Goal: Information Seeking & Learning: Learn about a topic

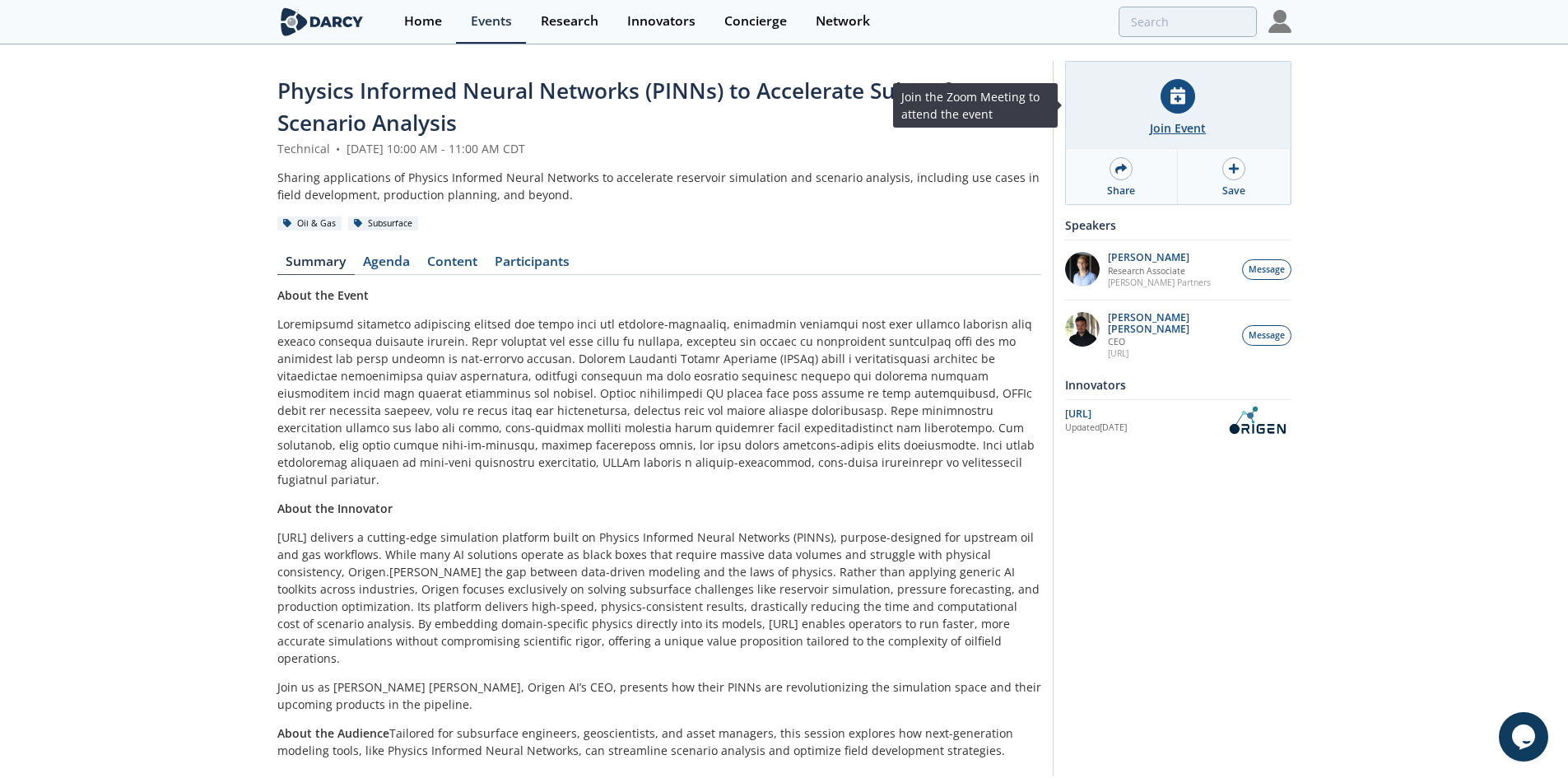
click at [1183, 108] on div at bounding box center [1178, 96] width 34 height 34
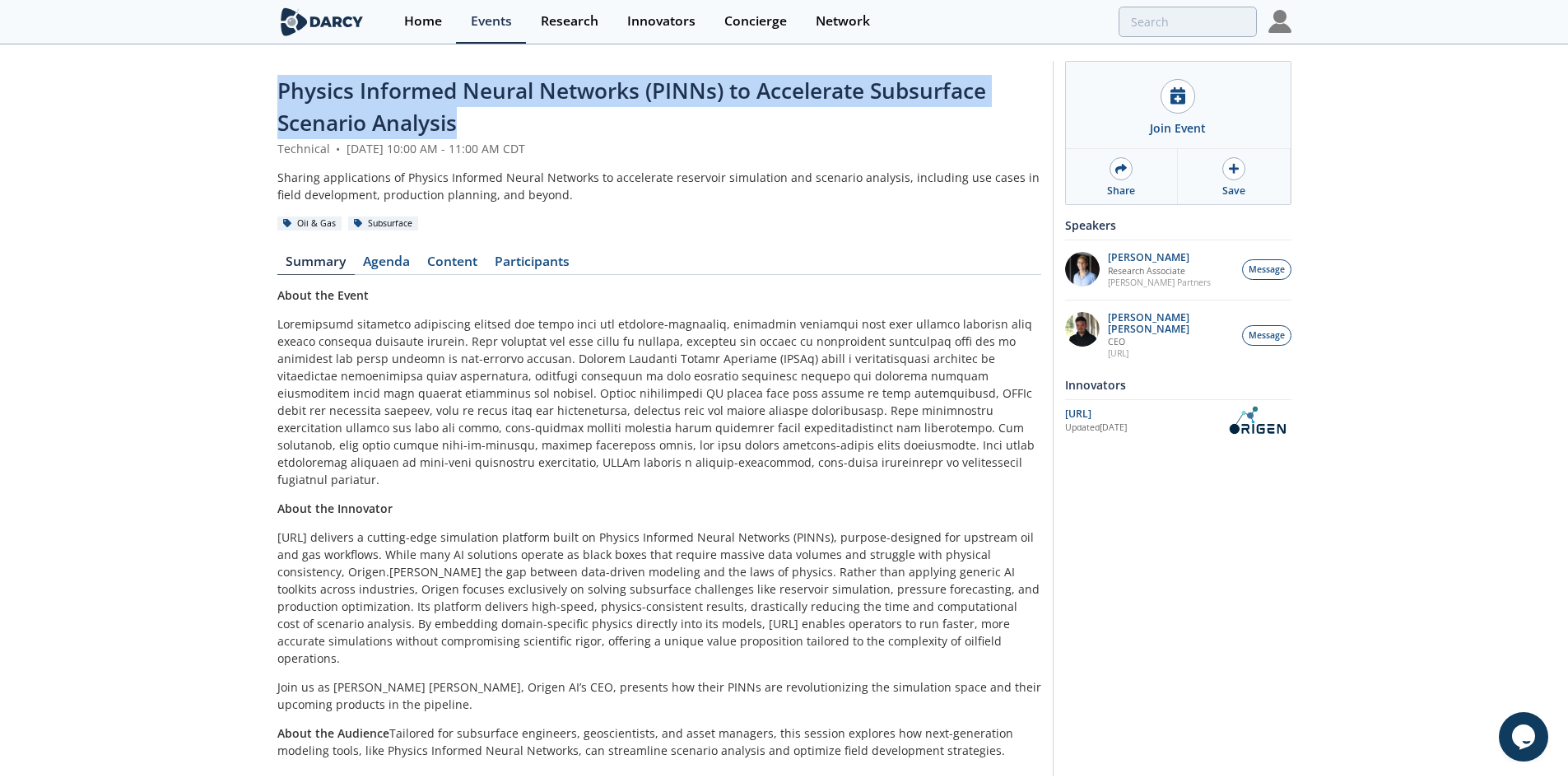
drag, startPoint x: 276, startPoint y: 93, endPoint x: 459, endPoint y: 137, distance: 188.2
click at [459, 136] on div "Physics Informed Neural Networks (PINNs) to Accelerate Subsurface Scenario Anal…" at bounding box center [784, 422] width 1568 height 753
copy span "Physics Informed Neural Networks (PINNs) to Accelerate Subsurface Scenario Anal…"
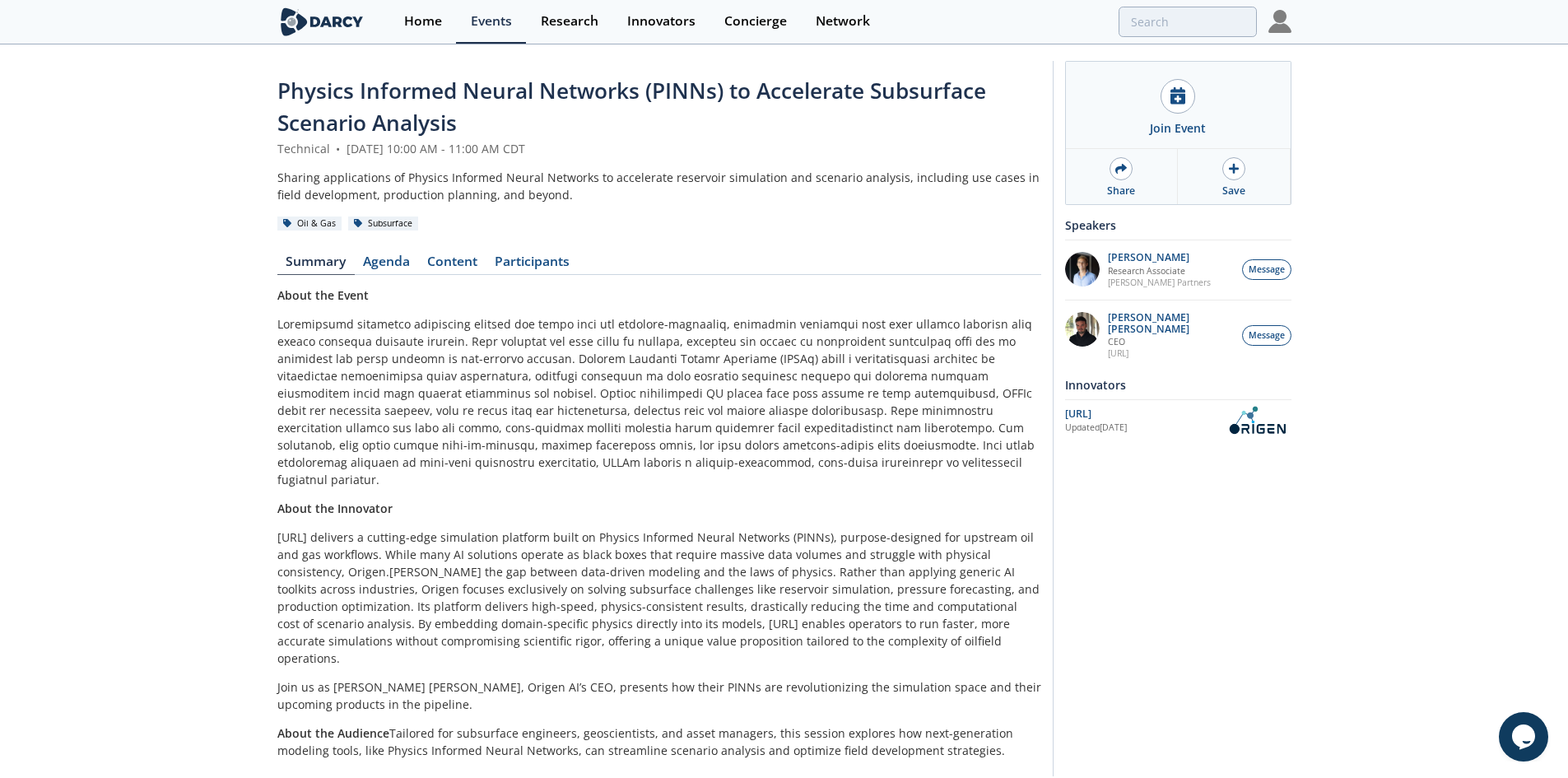
click at [595, 155] on div "Technical • [DATE] 10:00 AM - 11:00 AM CDT" at bounding box center [658, 148] width 763 height 17
drag, startPoint x: 587, startPoint y: 151, endPoint x: 275, endPoint y: 152, distance: 312.0
click at [275, 152] on div "Physics Informed Neural Networks (PINNs) to Accelerate Subsurface Scenario Anal…" at bounding box center [784, 422] width 1568 height 753
copy div "Technical • [DATE] 10:00 AM - 11:00 AM CDT"
click at [562, 197] on div "Sharing applications of Physics Informed Neural Networks to accelerate reservoi…" at bounding box center [658, 186] width 763 height 34
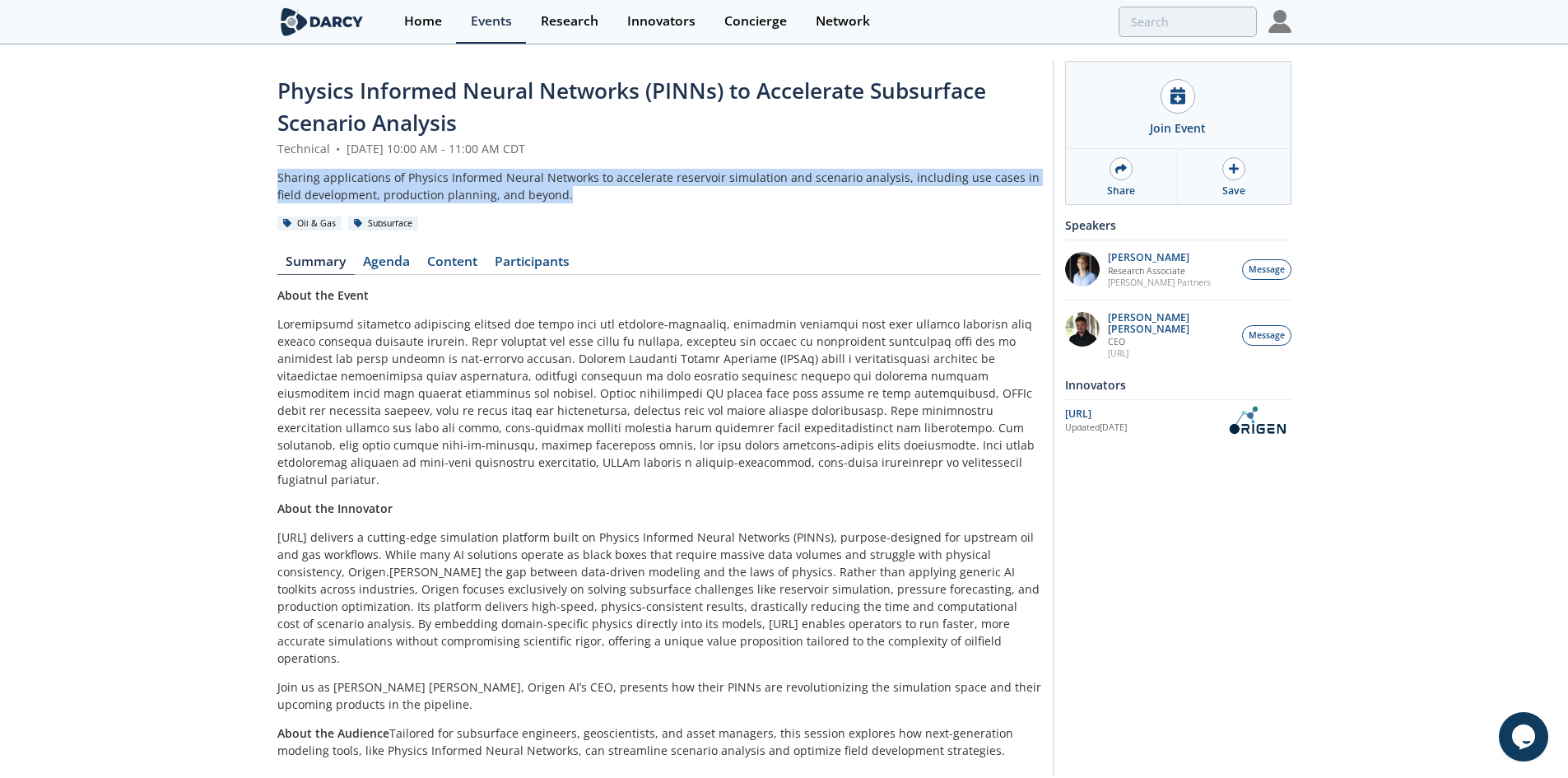
drag, startPoint x: 582, startPoint y: 192, endPoint x: 273, endPoint y: 177, distance: 309.4
click at [273, 177] on div "Physics Informed Neural Networks (PINNs) to Accelerate Subsurface Scenario Anal…" at bounding box center [784, 422] width 1568 height 753
copy div "Sharing applications of Physics Informed Neural Networks to accelerate reservoi…"
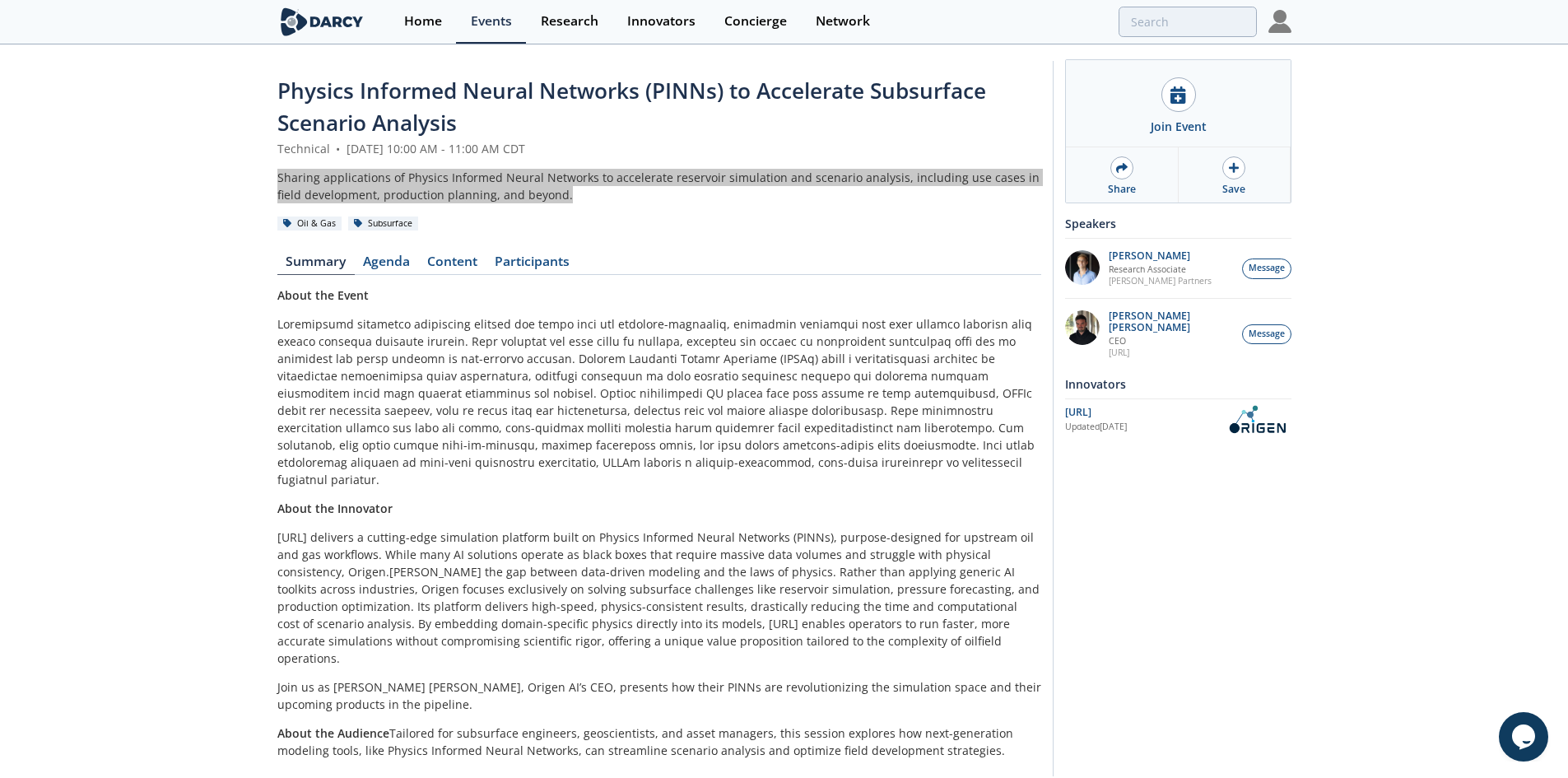
scroll to position [25, 0]
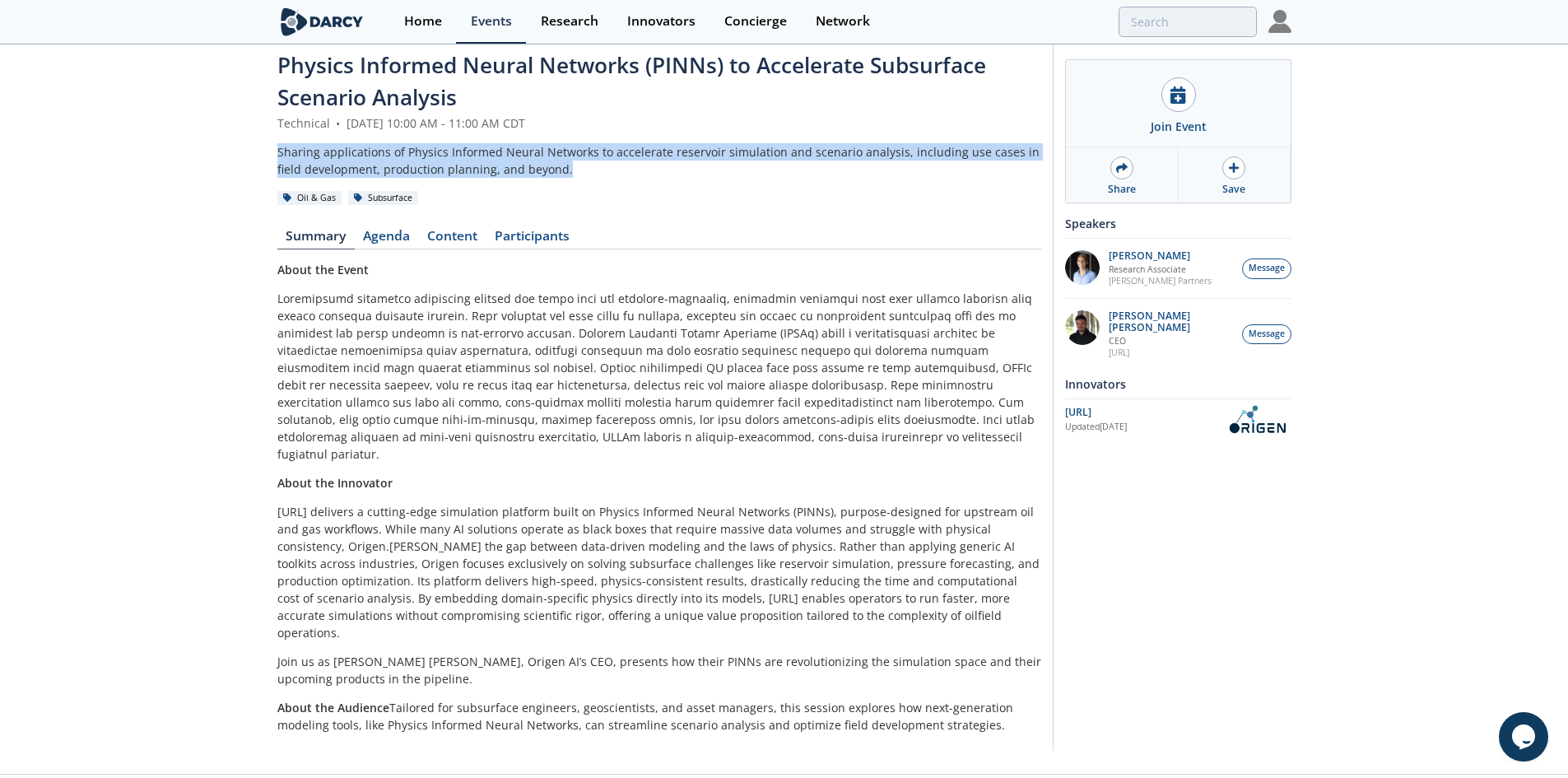
drag, startPoint x: 273, startPoint y: 292, endPoint x: 1001, endPoint y: 724, distance: 846.5
click at [1001, 724] on div "Physics Informed Neural Networks (PINNs) to Accelerate Subsurface Scenario Anal…" at bounding box center [784, 397] width 1568 height 753
copy div "Traditional reservoir simulation methods are often slow and resource-intensive,…"
click at [383, 242] on link "Agenda" at bounding box center [386, 239] width 64 height 20
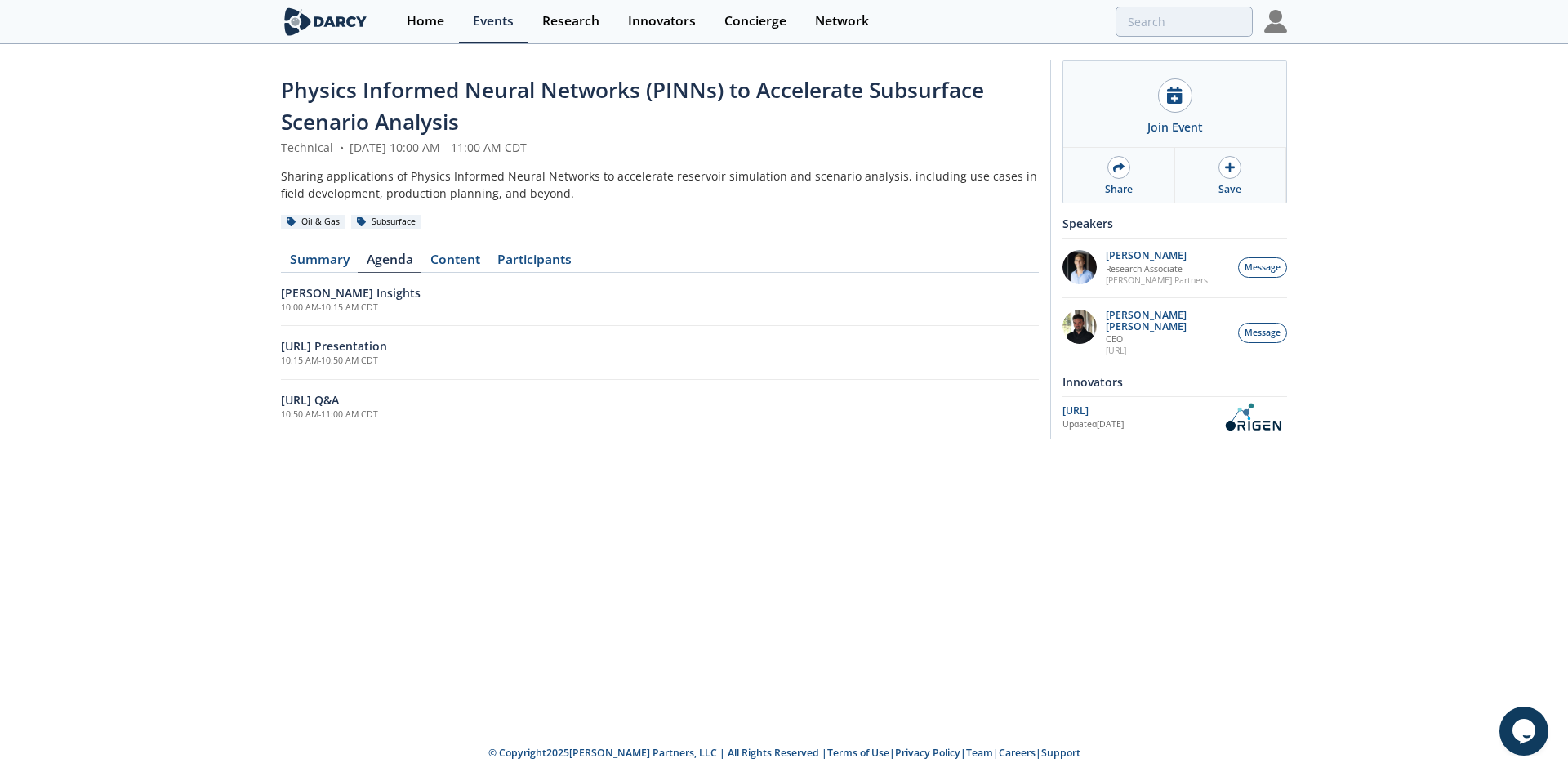
click at [382, 236] on div "Physics Informed Neural Networks (PINNs) to Accelerate Subsurface Scenario Anal…" at bounding box center [660, 253] width 758 height 359
drag, startPoint x: 495, startPoint y: 424, endPoint x: 260, endPoint y: 299, distance: 266.2
click at [260, 299] on div "Physics Informed Neural Networks (PINNs) to Accelerate Subsurface Scenario Anal…" at bounding box center [784, 253] width 1568 height 416
copy div "[PERSON_NAME] Insights 10:00 AM - 10:15 AM CDT [URL] Presentation 10:15 AM - 10…"
click at [459, 258] on link "Content" at bounding box center [454, 263] width 67 height 20
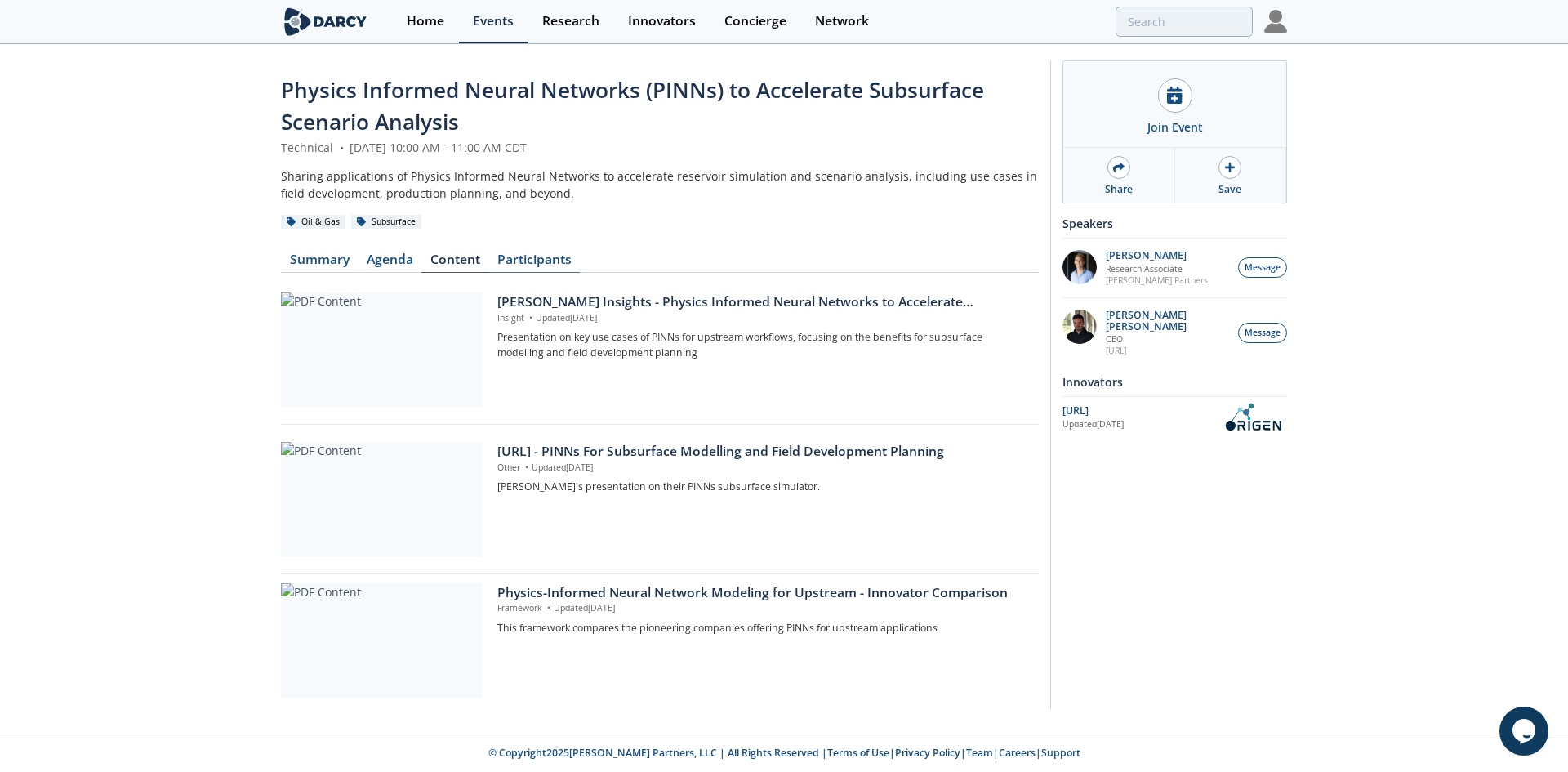
drag, startPoint x: 543, startPoint y: 245, endPoint x: 537, endPoint y: 254, distance: 10.8
click at [543, 245] on div "Physics Informed Neural Networks (PINNs) to Accelerate Subsurface Scenario Anal…" at bounding box center [660, 388] width 758 height 629
click at [536, 255] on link "Participants" at bounding box center [534, 263] width 92 height 20
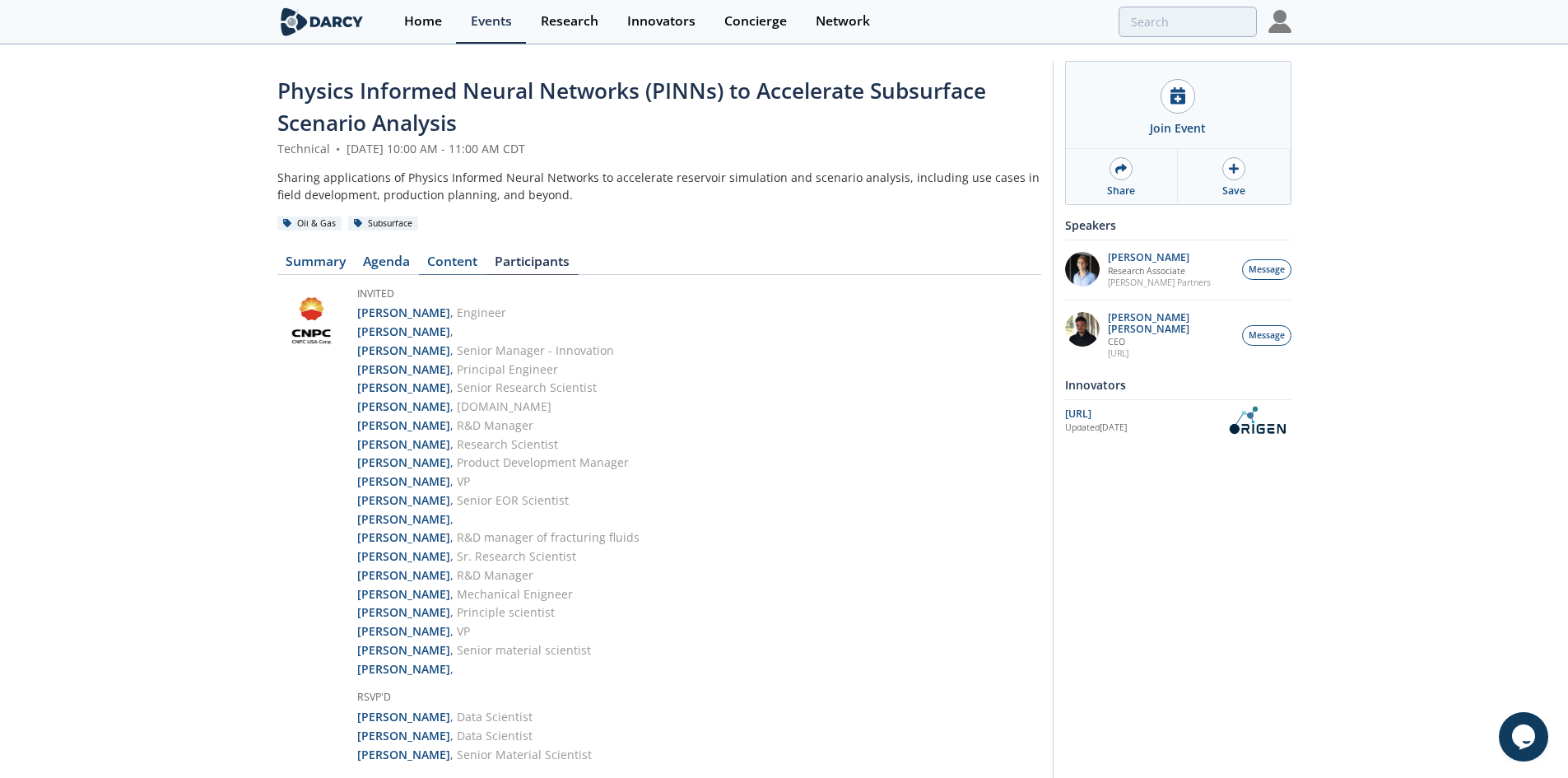
click at [459, 264] on link "Content" at bounding box center [452, 265] width 67 height 20
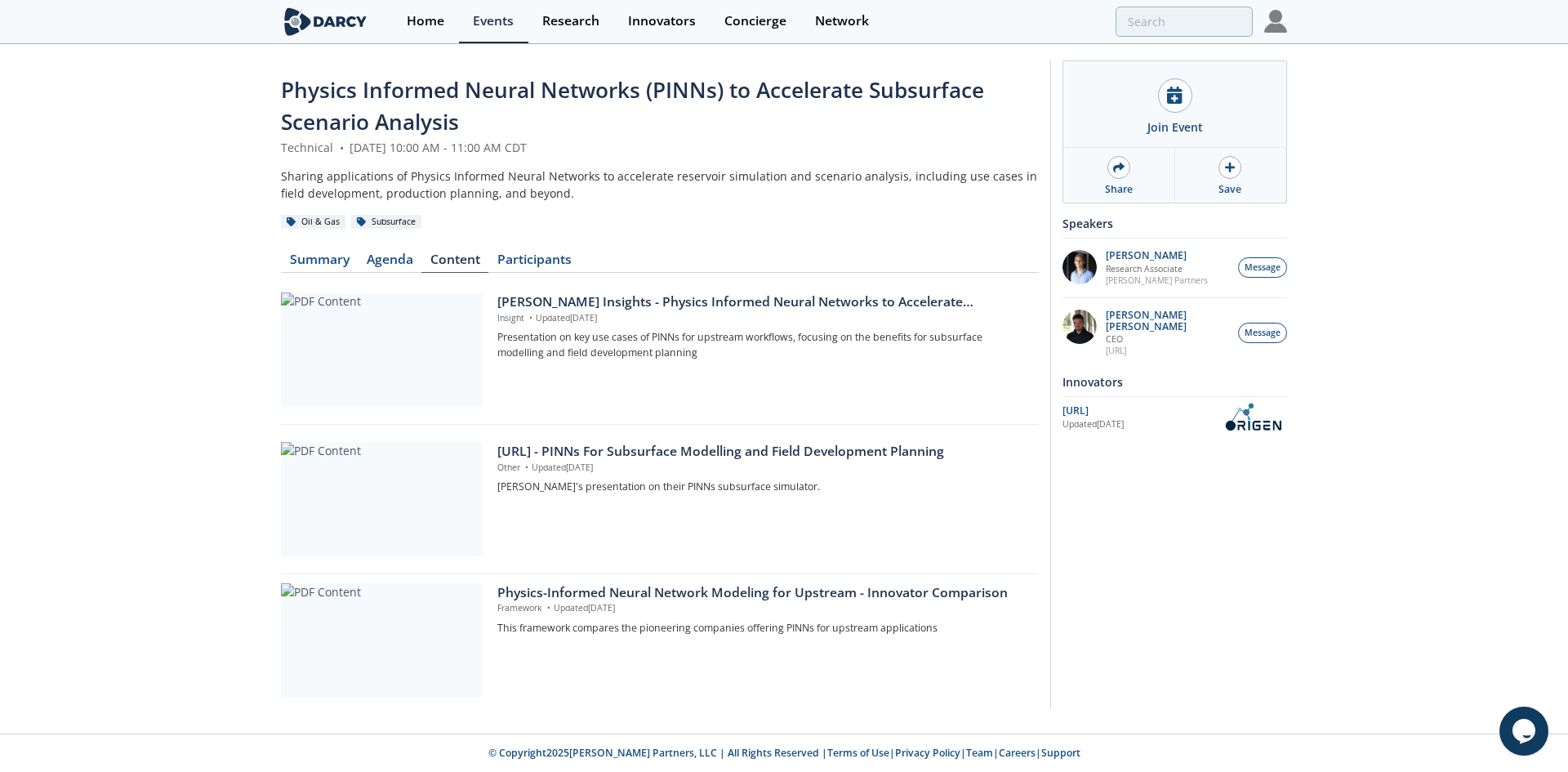
click at [93, 524] on div "Physics Informed Neural Networks (PINNs) to Accelerate Subsurface Scenario Anal…" at bounding box center [784, 388] width 1568 height 686
click at [26, 192] on div "Physics Informed Neural Networks (PINNs) to Accelerate Subsurface Scenario Anal…" at bounding box center [784, 388] width 1568 height 686
click at [555, 259] on link "Participants" at bounding box center [534, 263] width 92 height 20
